Goal: Task Accomplishment & Management: Use online tool/utility

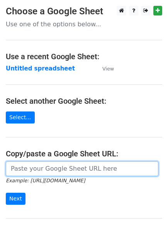
click at [41, 169] on input "url" at bounding box center [82, 168] width 153 height 15
paste input "https://docs.google.com/spreadsheets/d/1BTJMEKwxUn02gJjA4riOh0NeDGWdyvqDREc3gfd…"
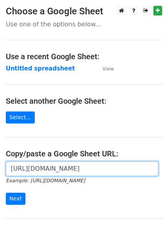
scroll to position [0, 232]
type input "https://docs.google.com/spreadsheets/d/1BTJMEKwxUn02gJjA4riOh0NeDGWdyvqDREc3gfd…"
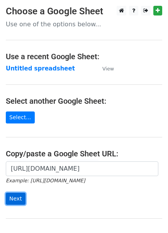
scroll to position [0, 0]
click at [15, 199] on input "Next" at bounding box center [16, 198] width 20 height 12
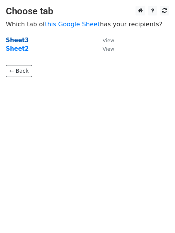
click at [22, 38] on strong "Sheet3" at bounding box center [17, 40] width 23 height 7
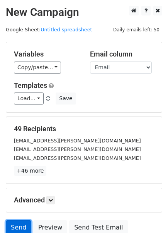
click at [15, 221] on link "Send" at bounding box center [19, 227] width 26 height 15
